Goal: Find specific page/section: Find specific page/section

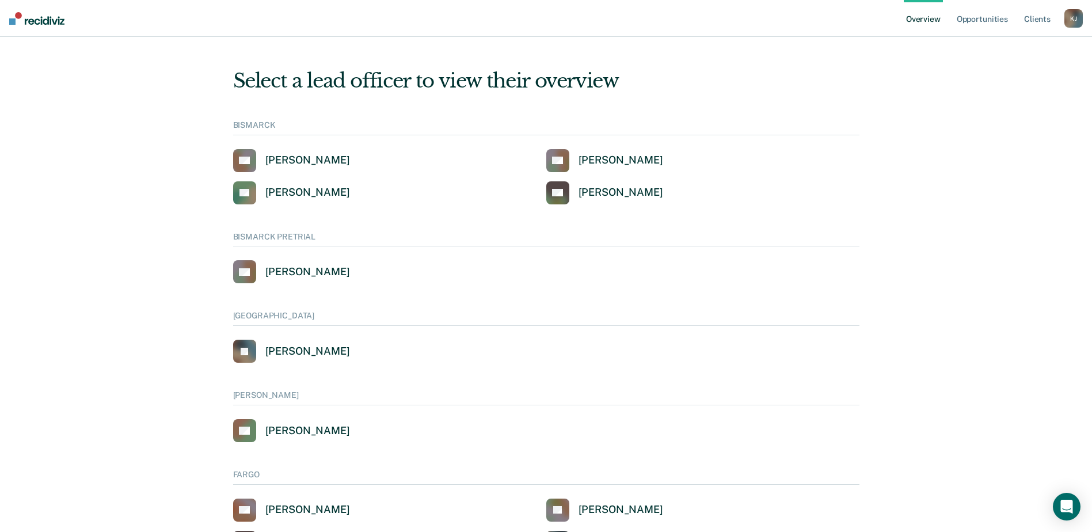
click at [1075, 20] on div "K J" at bounding box center [1073, 18] width 18 height 18
click at [1020, 59] on link "Go to Operations" at bounding box center [1025, 61] width 96 height 10
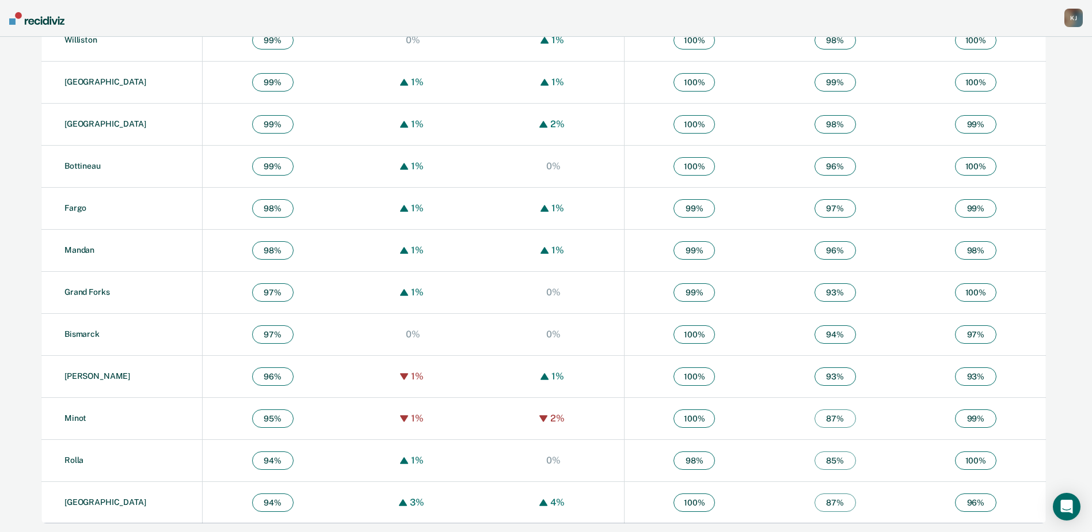
scroll to position [691, 0]
click at [71, 454] on td "Rolla" at bounding box center [121, 459] width 161 height 42
click at [72, 461] on link "Rolla" at bounding box center [73, 459] width 19 height 9
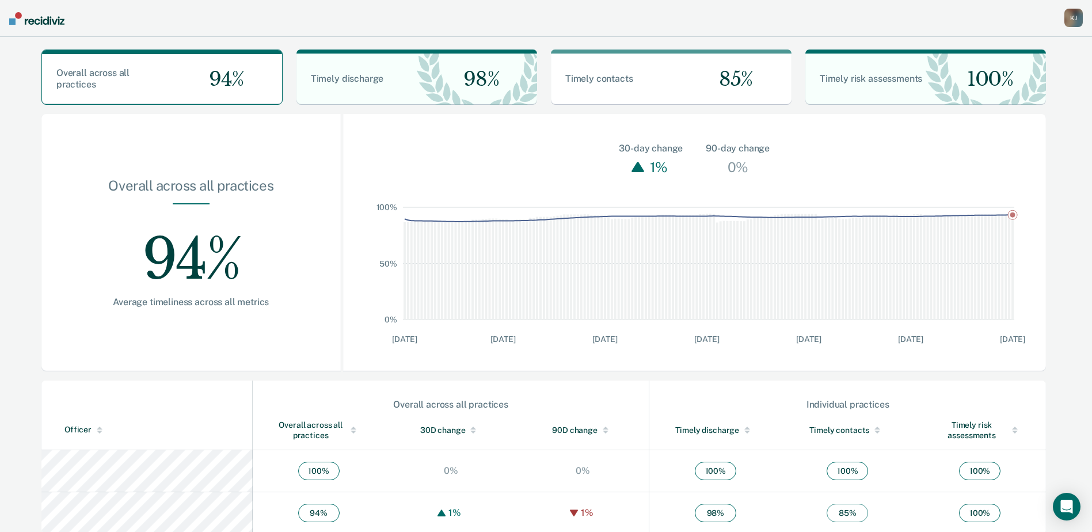
scroll to position [61, 0]
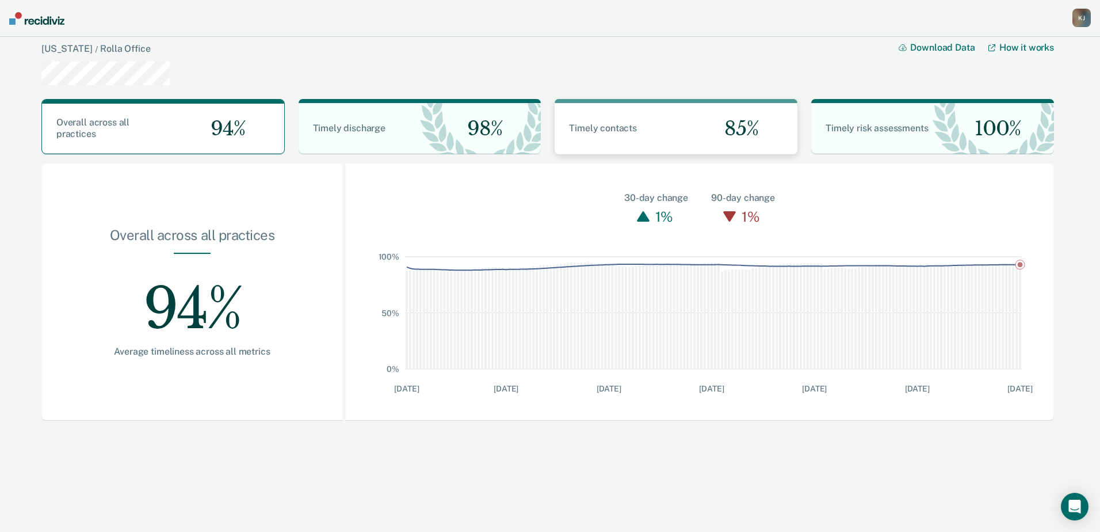
click at [682, 136] on div "85%" at bounding box center [736, 128] width 121 height 51
